Goal: Information Seeking & Learning: Learn about a topic

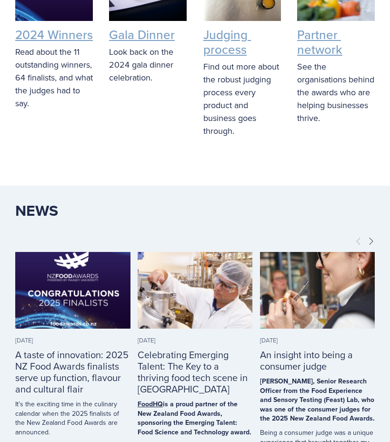
scroll to position [2432, 0]
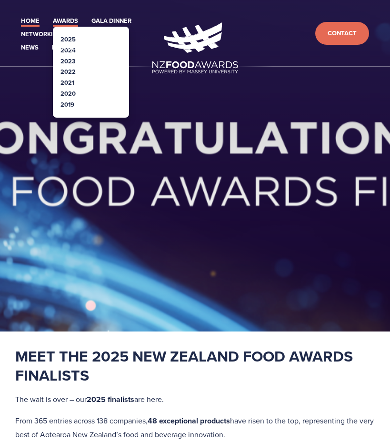
click at [71, 21] on link "Awards" at bounding box center [65, 21] width 25 height 11
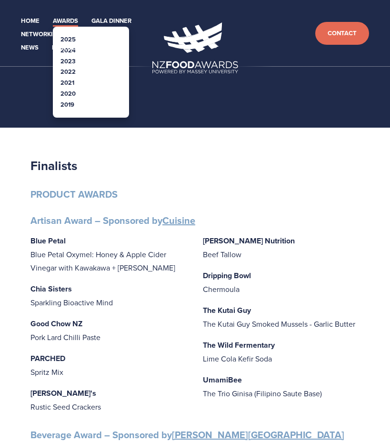
click at [70, 22] on link "Awards" at bounding box center [65, 21] width 25 height 11
click at [67, 21] on link "Awards" at bounding box center [65, 21] width 25 height 11
click at [67, 20] on link "Awards" at bounding box center [65, 21] width 25 height 11
click at [67, 21] on link "Awards" at bounding box center [65, 21] width 25 height 11
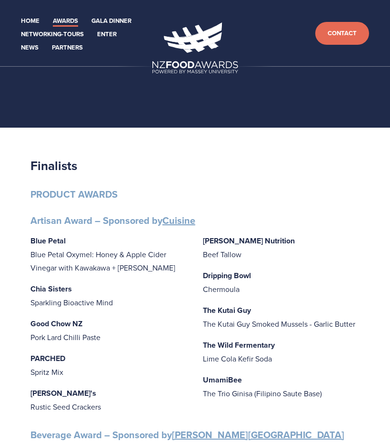
click at [68, 11] on header "Home Awards 2025 2024 2023 Enter" at bounding box center [195, 33] width 390 height 67
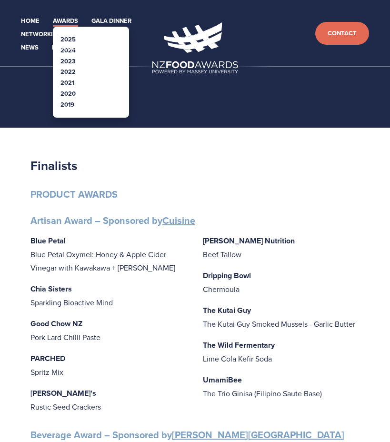
click at [69, 16] on link "Awards" at bounding box center [65, 21] width 25 height 11
click at [76, 21] on link "Awards" at bounding box center [65, 21] width 25 height 11
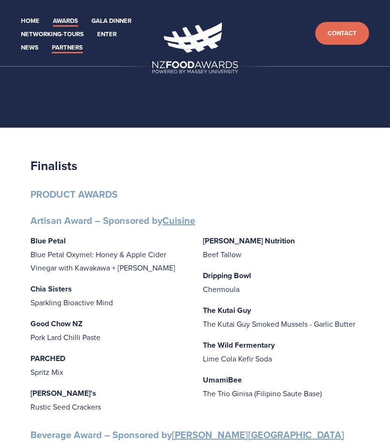
click at [77, 50] on link "Partners" at bounding box center [67, 47] width 31 height 11
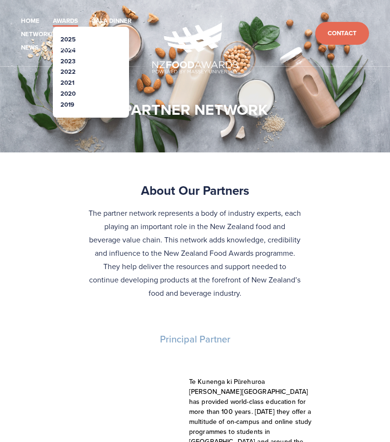
click at [69, 21] on link "Awards" at bounding box center [65, 21] width 25 height 11
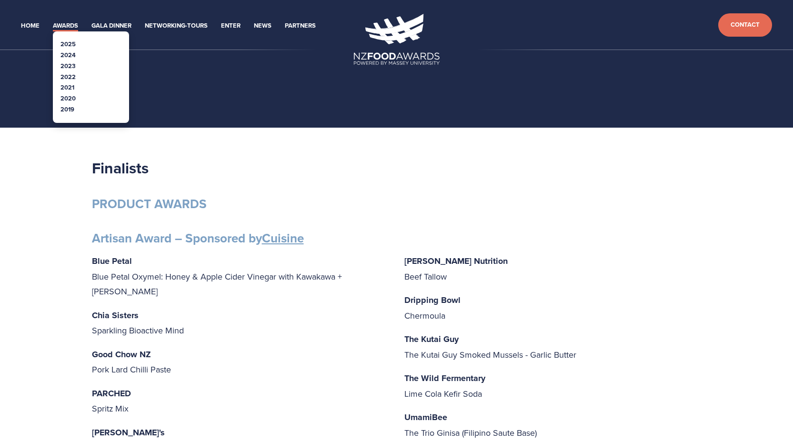
click at [66, 27] on link "Awards" at bounding box center [65, 25] width 25 height 11
click at [72, 26] on link "Awards" at bounding box center [65, 25] width 25 height 11
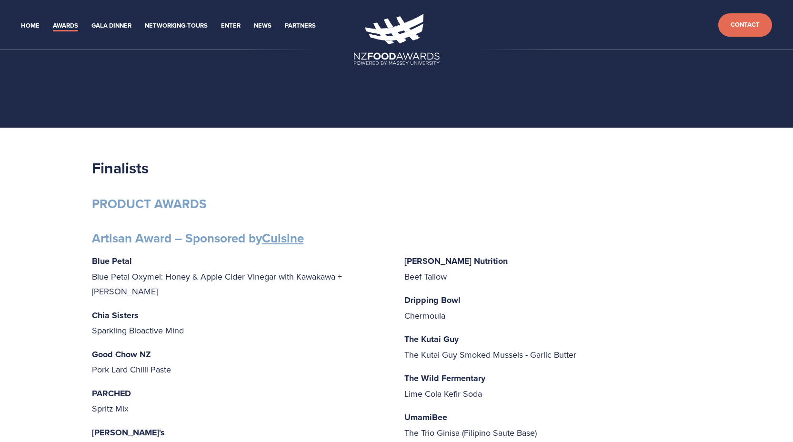
click at [63, 121] on section at bounding box center [396, 64] width 793 height 128
click at [31, 24] on link "Home" at bounding box center [30, 25] width 19 height 11
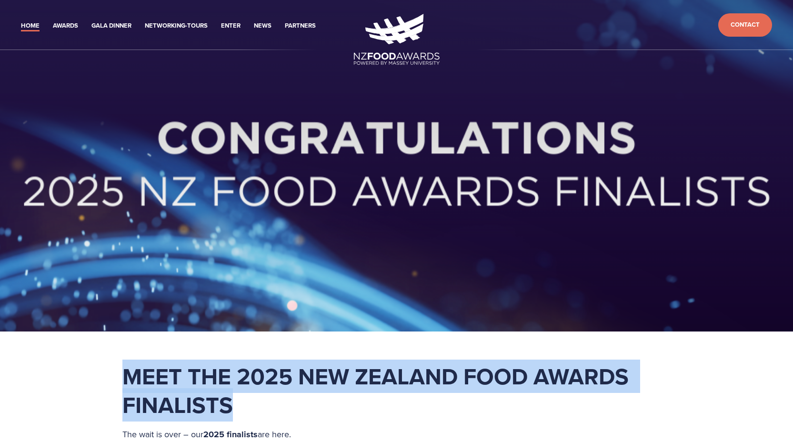
drag, startPoint x: 247, startPoint y: 401, endPoint x: 120, endPoint y: 377, distance: 129.4
click at [120, 377] on div "Meet the 2025 New Zealand Food Awards Finalists The wait is over – our 2025 fin…" at bounding box center [396, 426] width 565 height 128
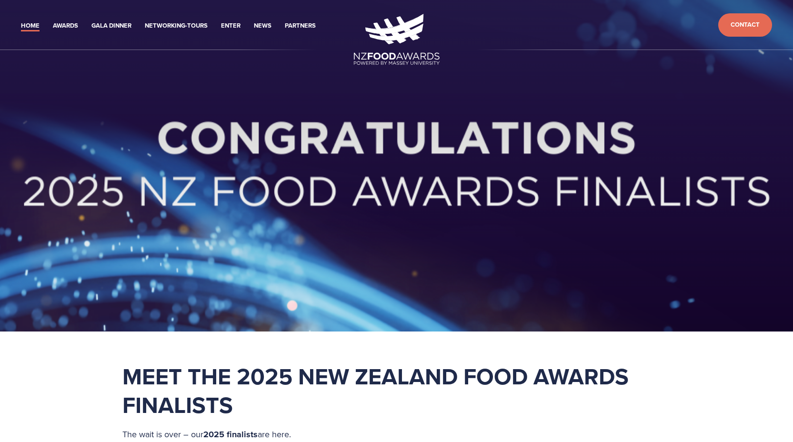
click at [226, 398] on strong "Meet the 2025 New Zealand Food Awards Finalists" at bounding box center [378, 391] width 512 height 62
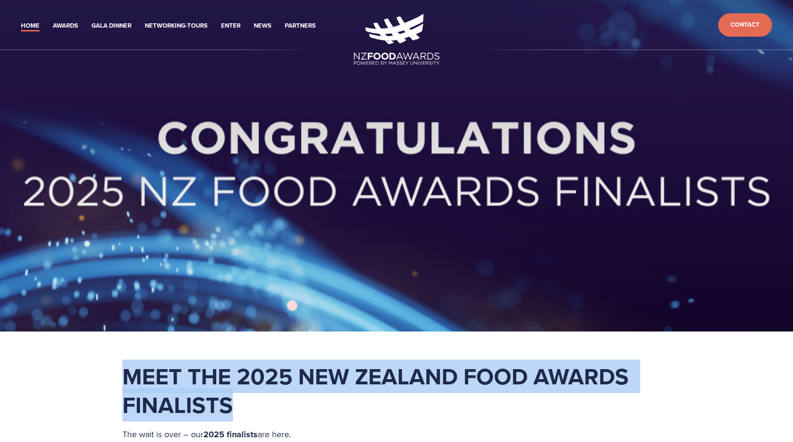
drag, startPoint x: 229, startPoint y: 405, endPoint x: 104, endPoint y: 378, distance: 128.2
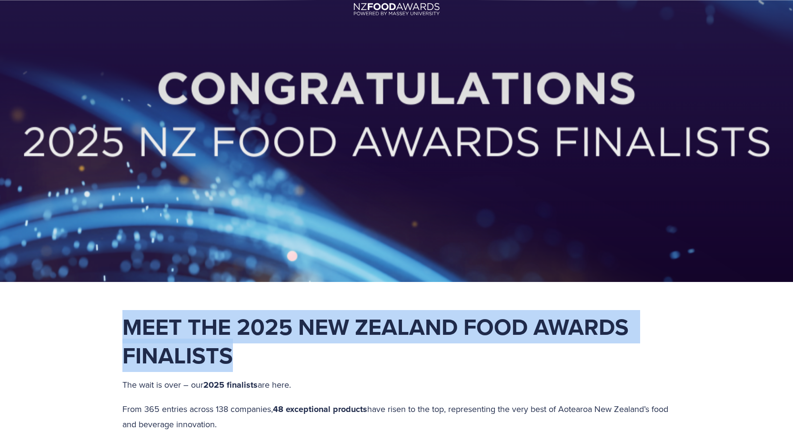
scroll to position [81, 0]
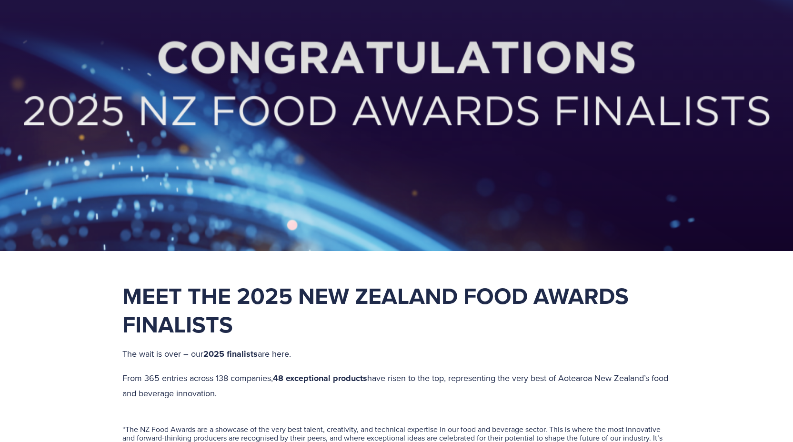
click at [287, 345] on div "Meet the 2025 New Zealand Food Awards Finalists The wait is over – our 2025 fin…" at bounding box center [396, 342] width 549 height 120
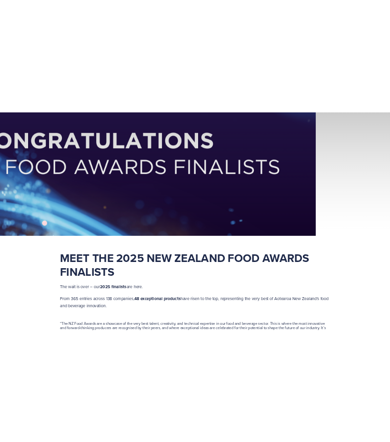
scroll to position [76, 0]
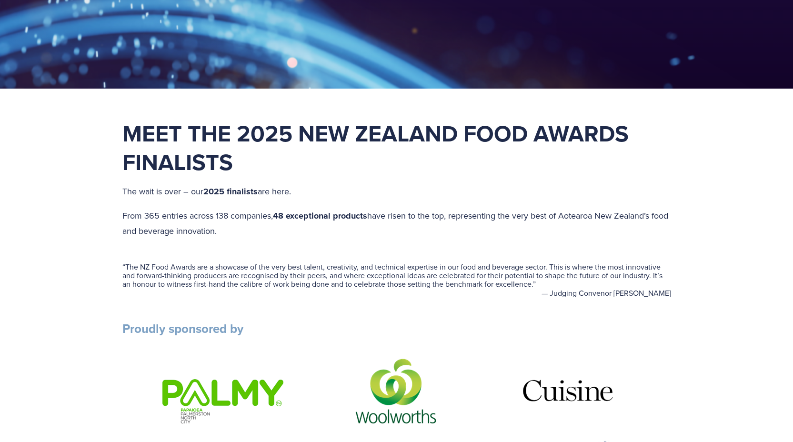
scroll to position [259, 0]
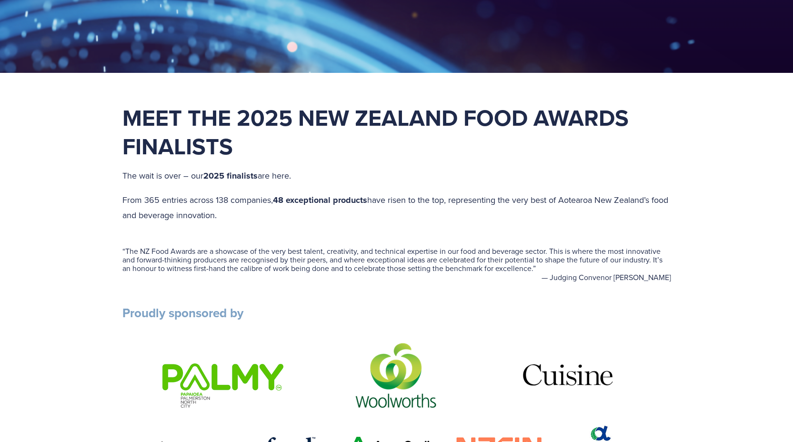
click at [281, 199] on strong "48 exceptional products" at bounding box center [320, 200] width 94 height 12
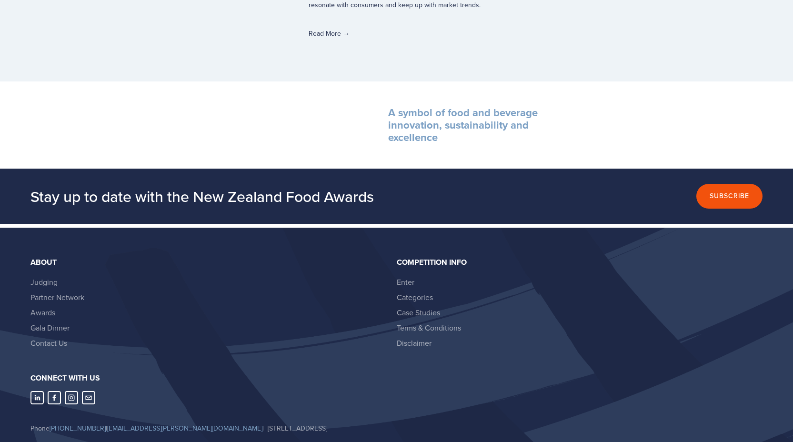
scroll to position [3296, 0]
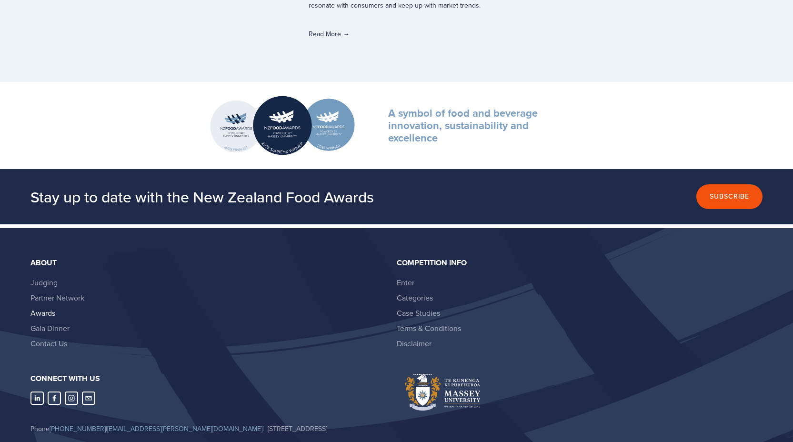
click at [48, 308] on link "Awards" at bounding box center [42, 313] width 25 height 10
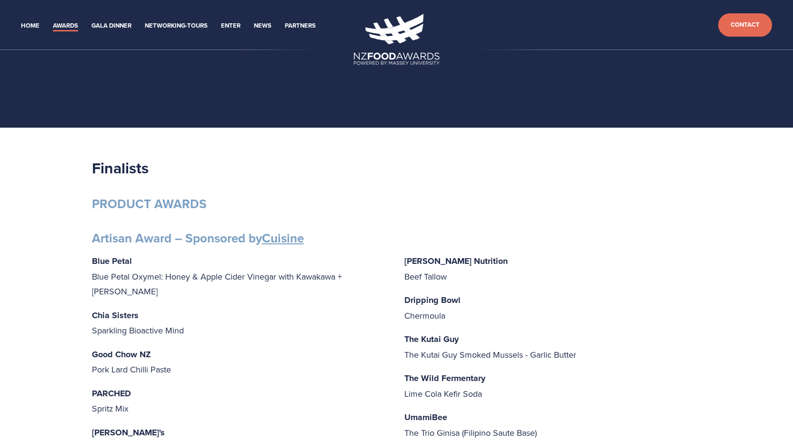
click at [120, 309] on strong "Chia Sisters" at bounding box center [115, 315] width 47 height 12
click at [121, 311] on p "Chia Sisters Sparkling Bioactive Mind" at bounding box center [240, 323] width 297 height 30
click at [255, 242] on strong "Artisan Award – Sponsored by Cuisine" at bounding box center [198, 238] width 212 height 18
click at [288, 236] on link "Cuisine" at bounding box center [283, 238] width 42 height 18
